Goal: Task Accomplishment & Management: Manage account settings

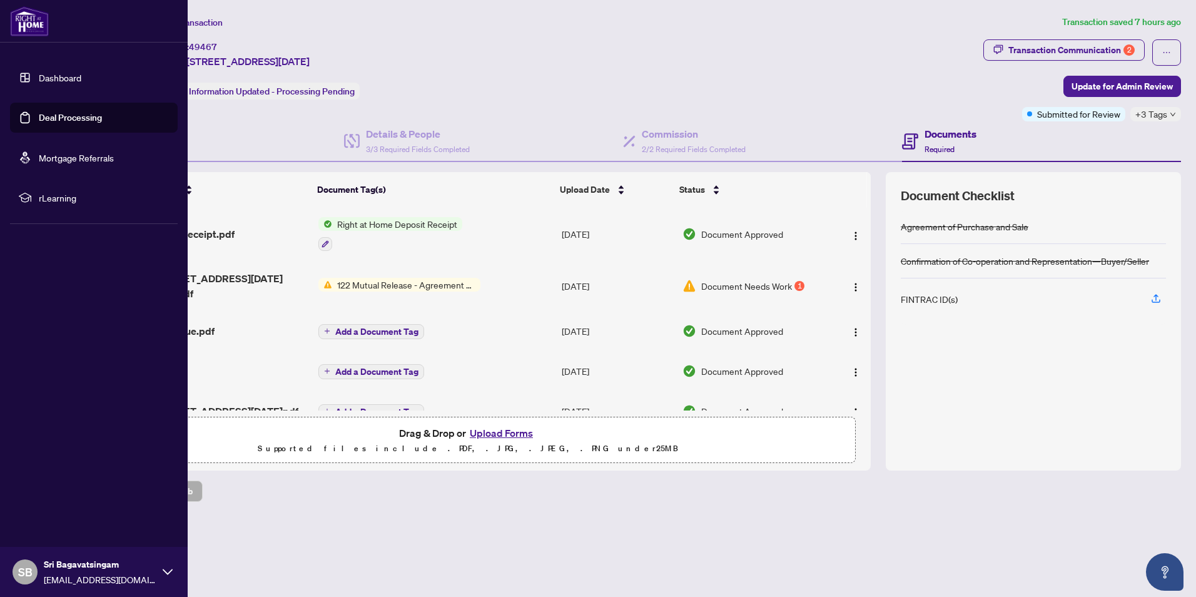
click at [73, 112] on link "Deal Processing" at bounding box center [70, 117] width 63 height 11
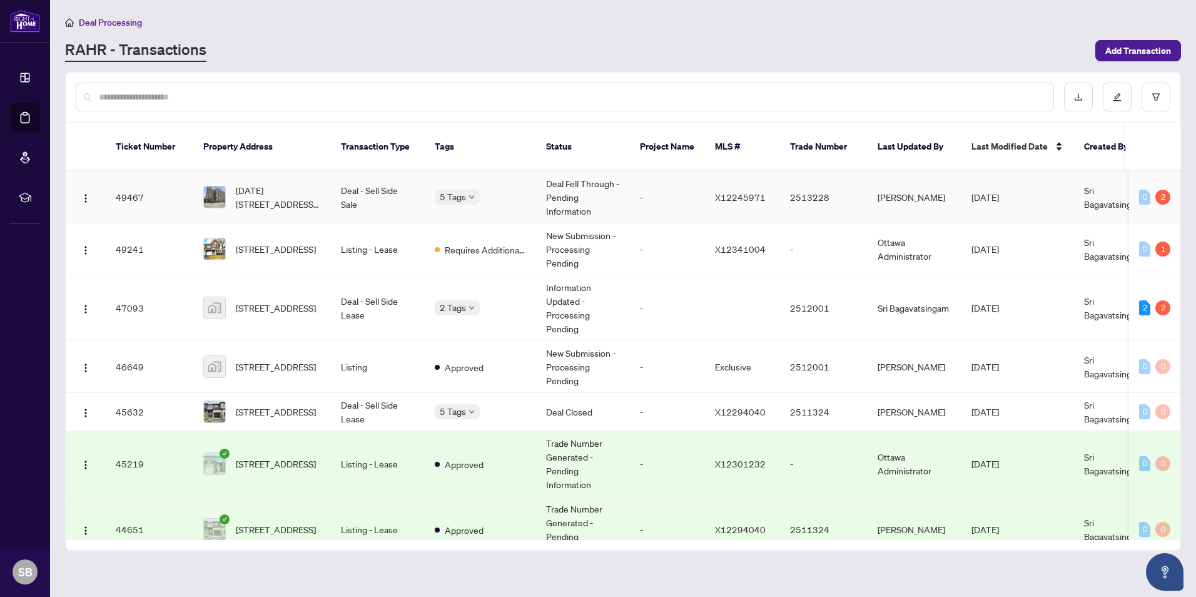
click at [267, 197] on td "[DATE][STREET_ADDRESS][DATE]" at bounding box center [262, 197] width 138 height 52
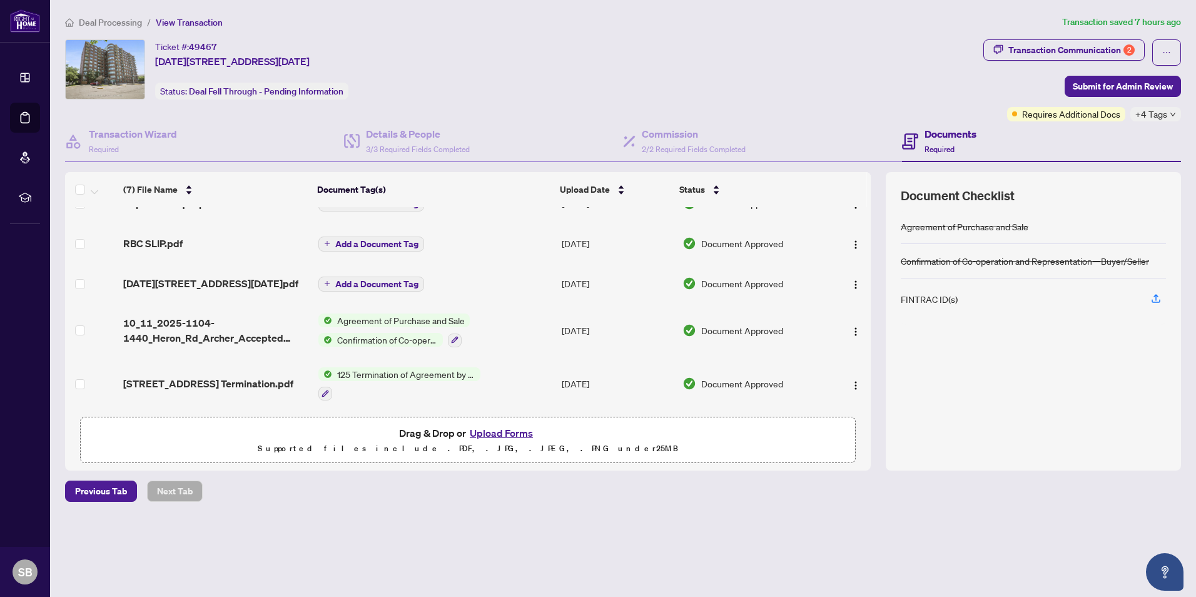
scroll to position [131, 0]
click at [871, 245] on div "(7) File Name Document Tag(s) Upload Date Status RAH deposit receipt.pdf Right …" at bounding box center [623, 321] width 1116 height 298
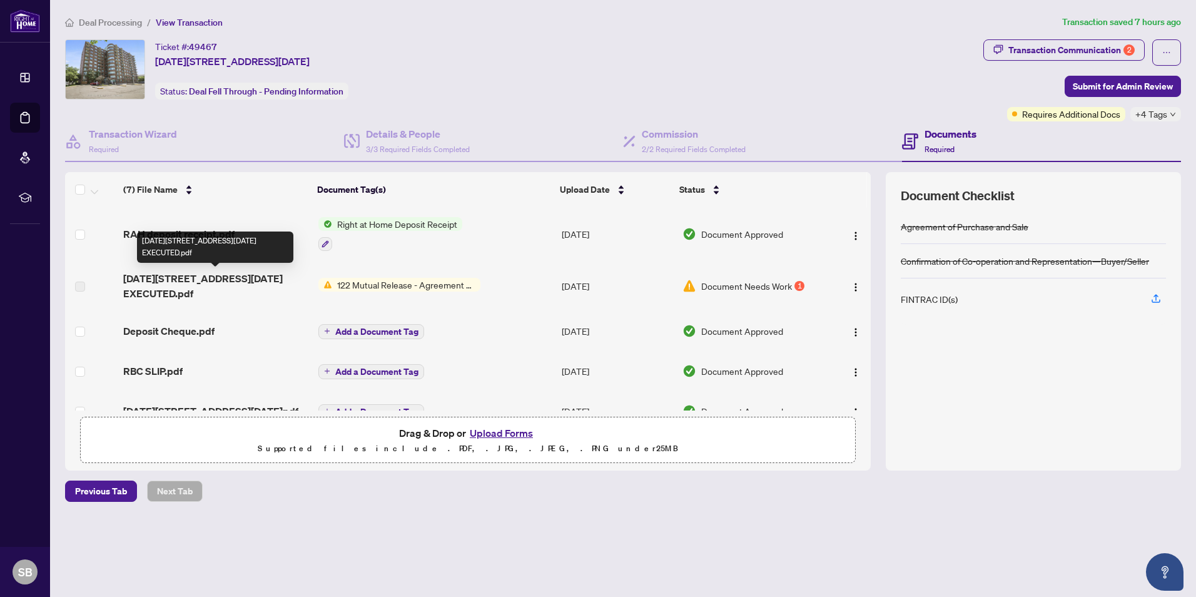
click at [202, 293] on span "[DATE][STREET_ADDRESS][DATE] EXECUTED.pdf" at bounding box center [215, 286] width 185 height 30
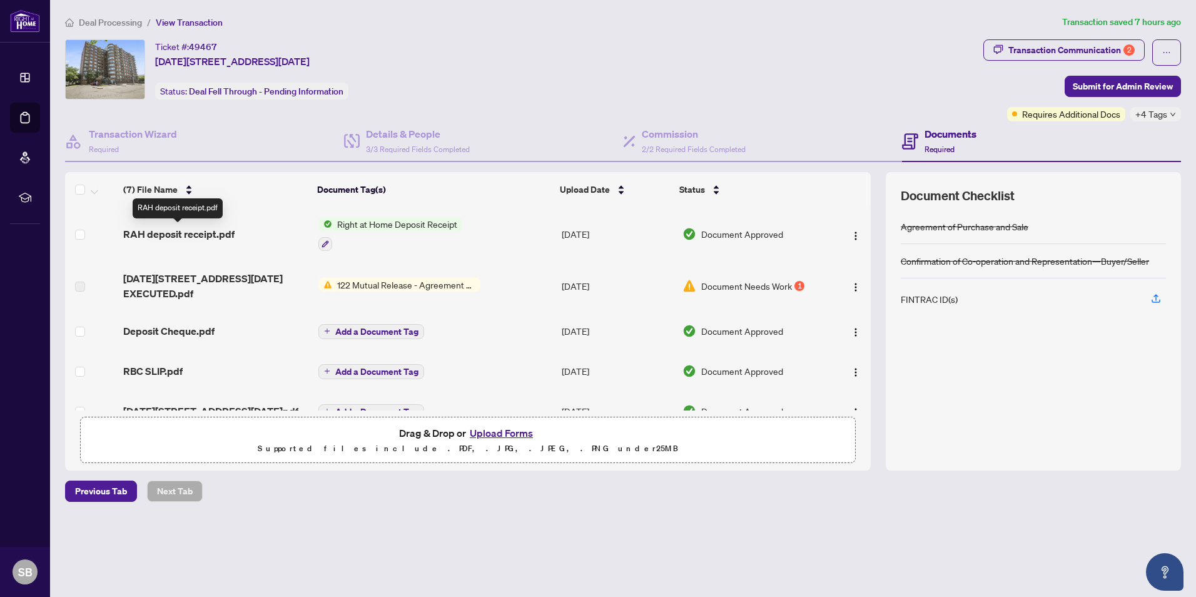
click at [220, 228] on span "RAH deposit receipt.pdf" at bounding box center [178, 233] width 111 height 15
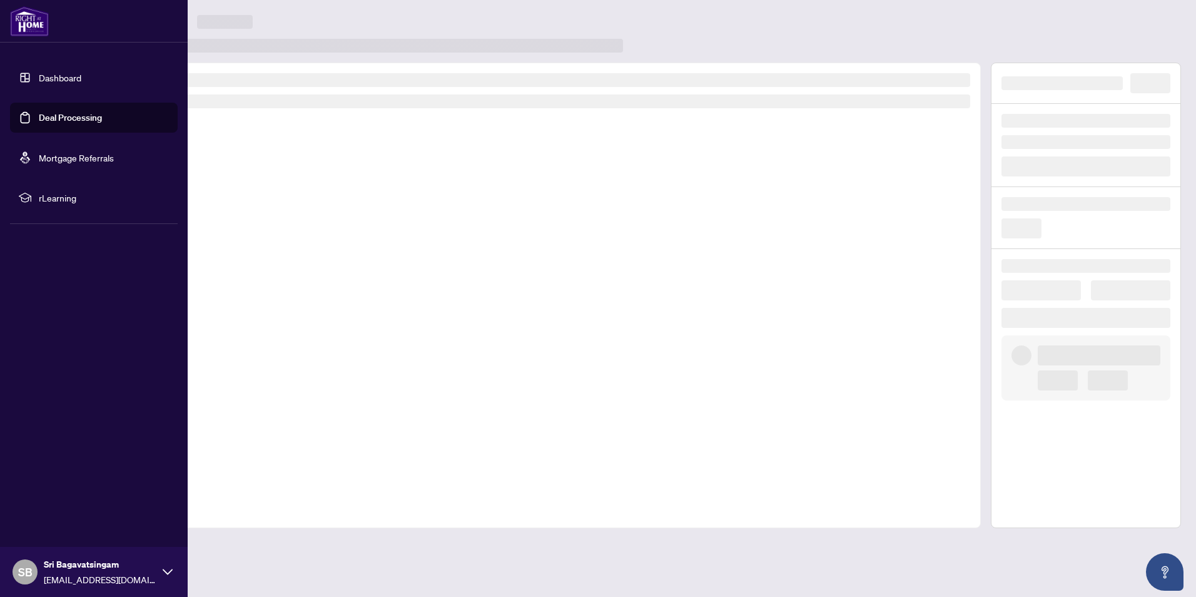
click at [66, 121] on link "Deal Processing" at bounding box center [70, 117] width 63 height 11
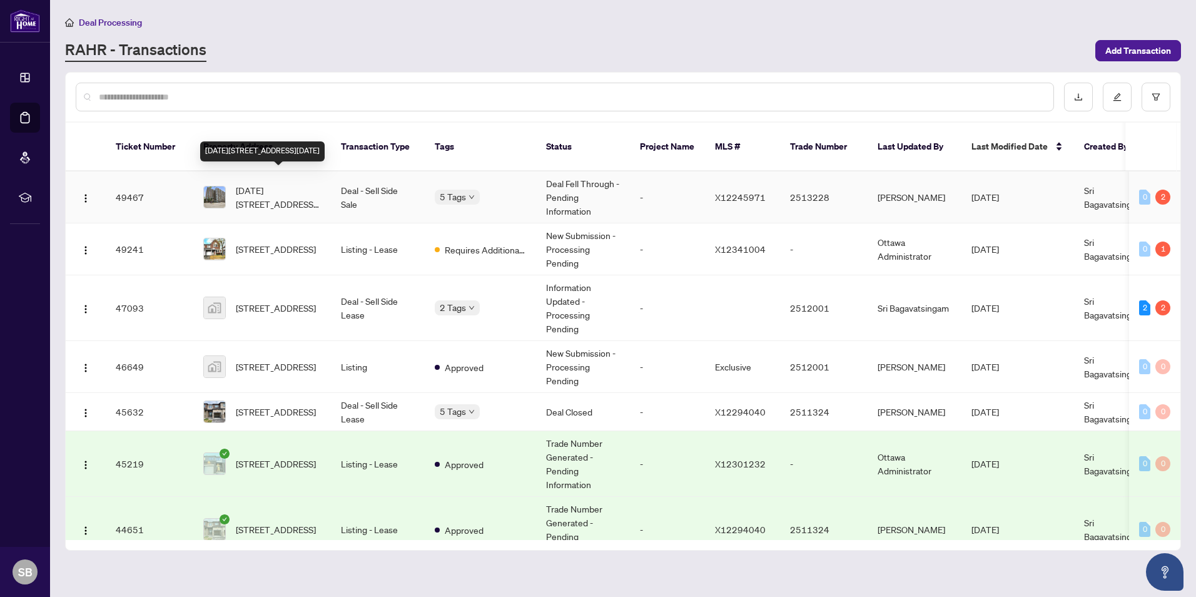
click at [241, 190] on span "[DATE][STREET_ADDRESS][DATE]" at bounding box center [278, 197] width 85 height 28
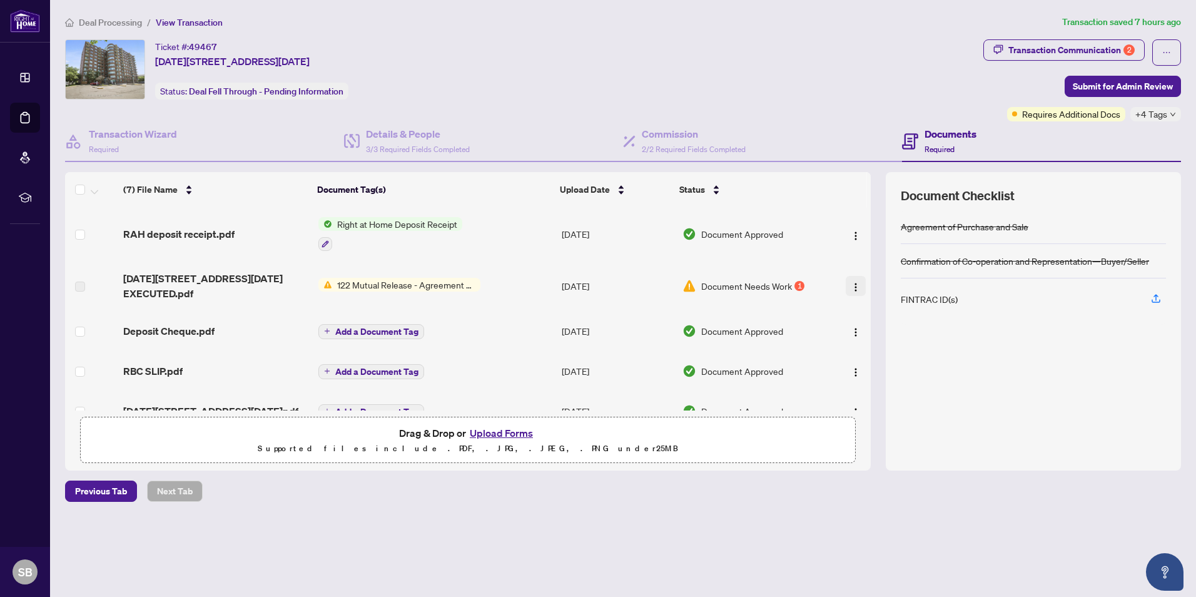
click at [855, 282] on img "button" at bounding box center [856, 287] width 10 height 10
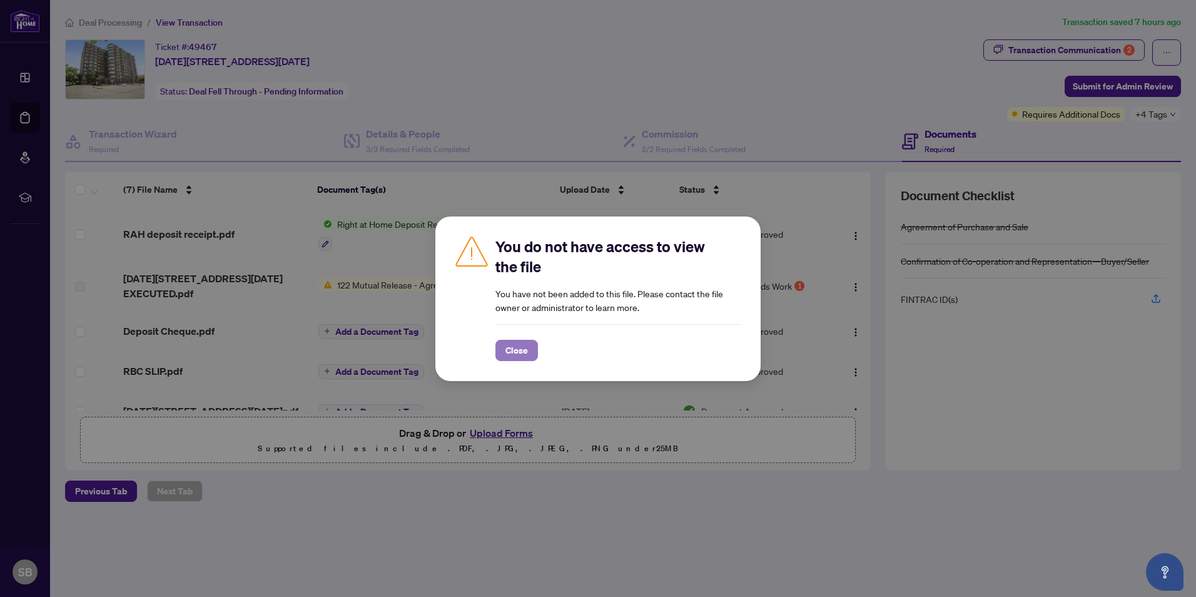
click at [522, 350] on span "Close" at bounding box center [516, 350] width 23 height 20
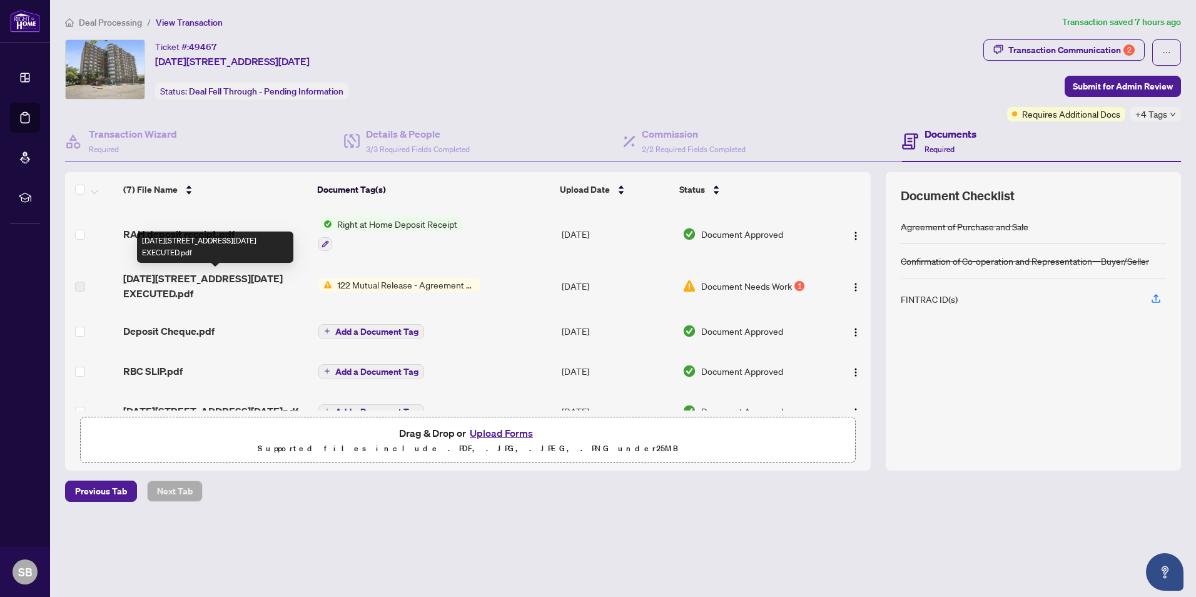
click at [209, 275] on span "[DATE][STREET_ADDRESS][DATE] EXECUTED.pdf" at bounding box center [215, 286] width 185 height 30
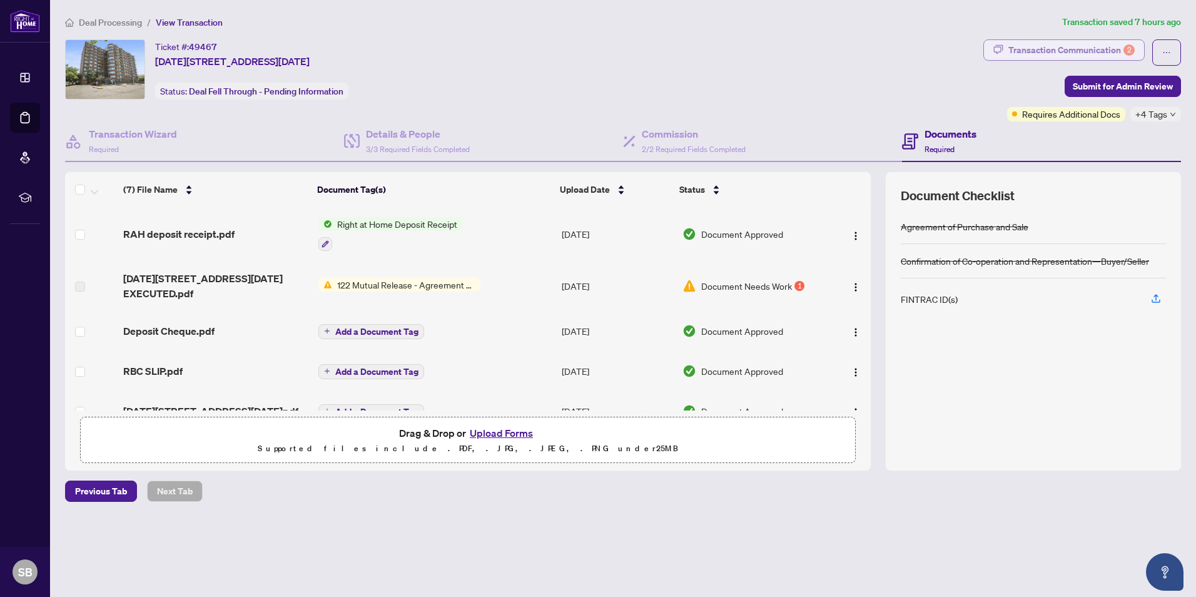
click at [1094, 48] on div "Transaction Communication 2" at bounding box center [1071, 50] width 126 height 20
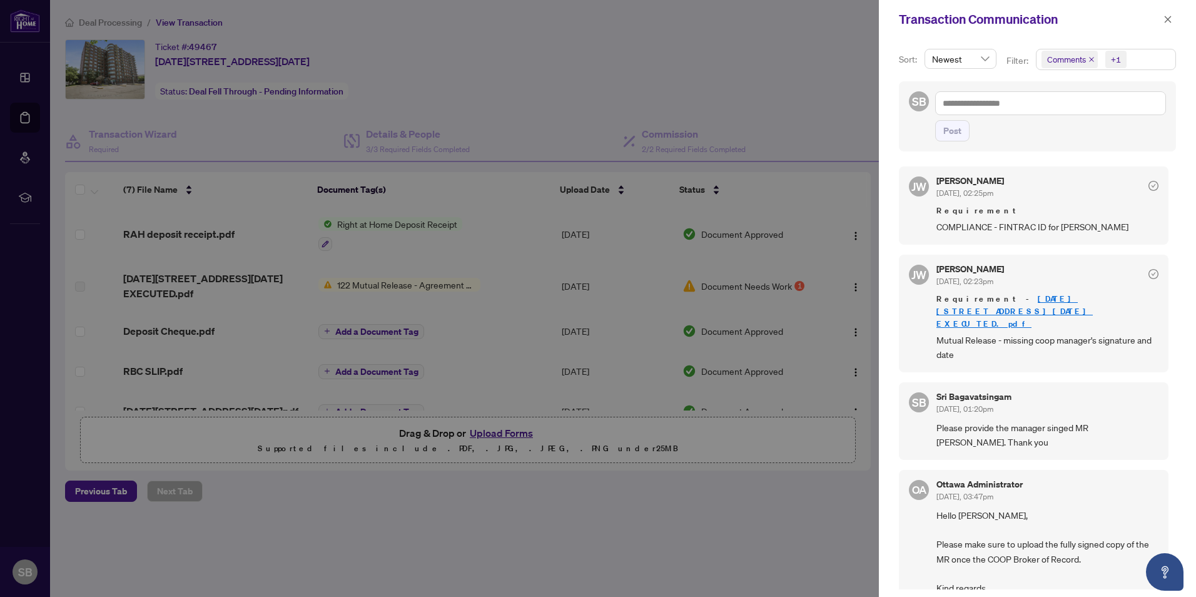
click at [1073, 299] on link "[DATE][STREET_ADDRESS][DATE] EXECUTED.pdf" at bounding box center [1014, 311] width 156 height 36
